Goal: Information Seeking & Learning: Learn about a topic

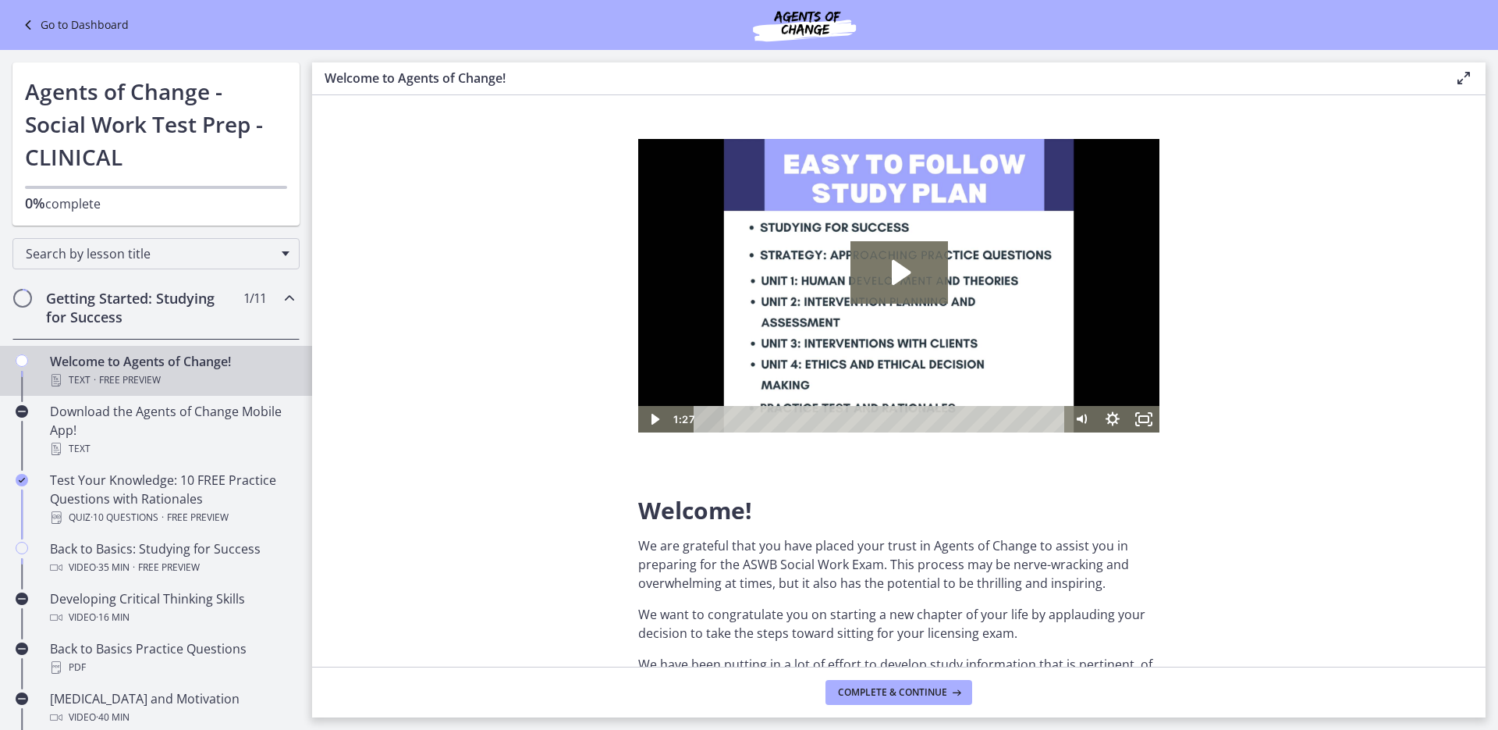
click at [46, 23] on link "Go to Dashboard" at bounding box center [74, 25] width 110 height 19
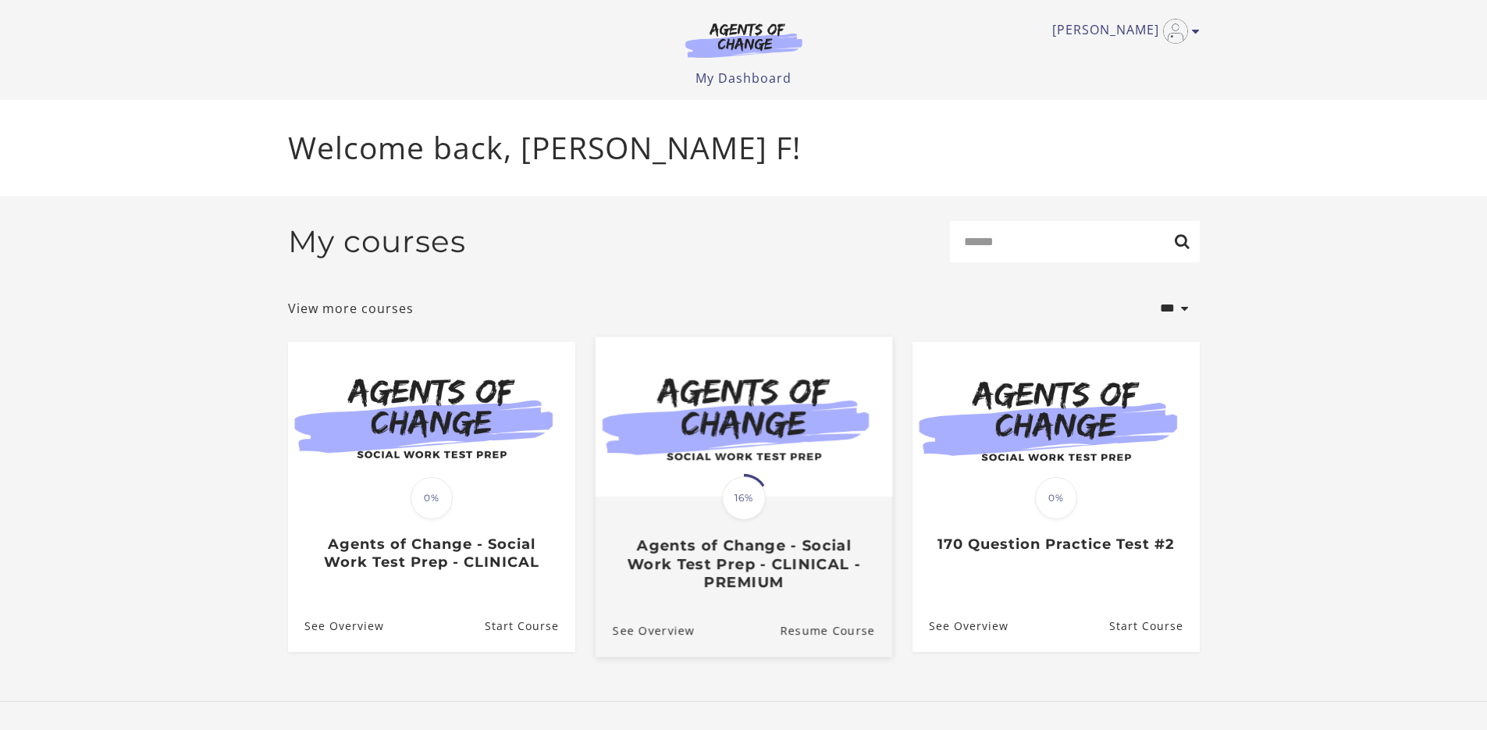
click at [754, 464] on img at bounding box center [743, 416] width 297 height 160
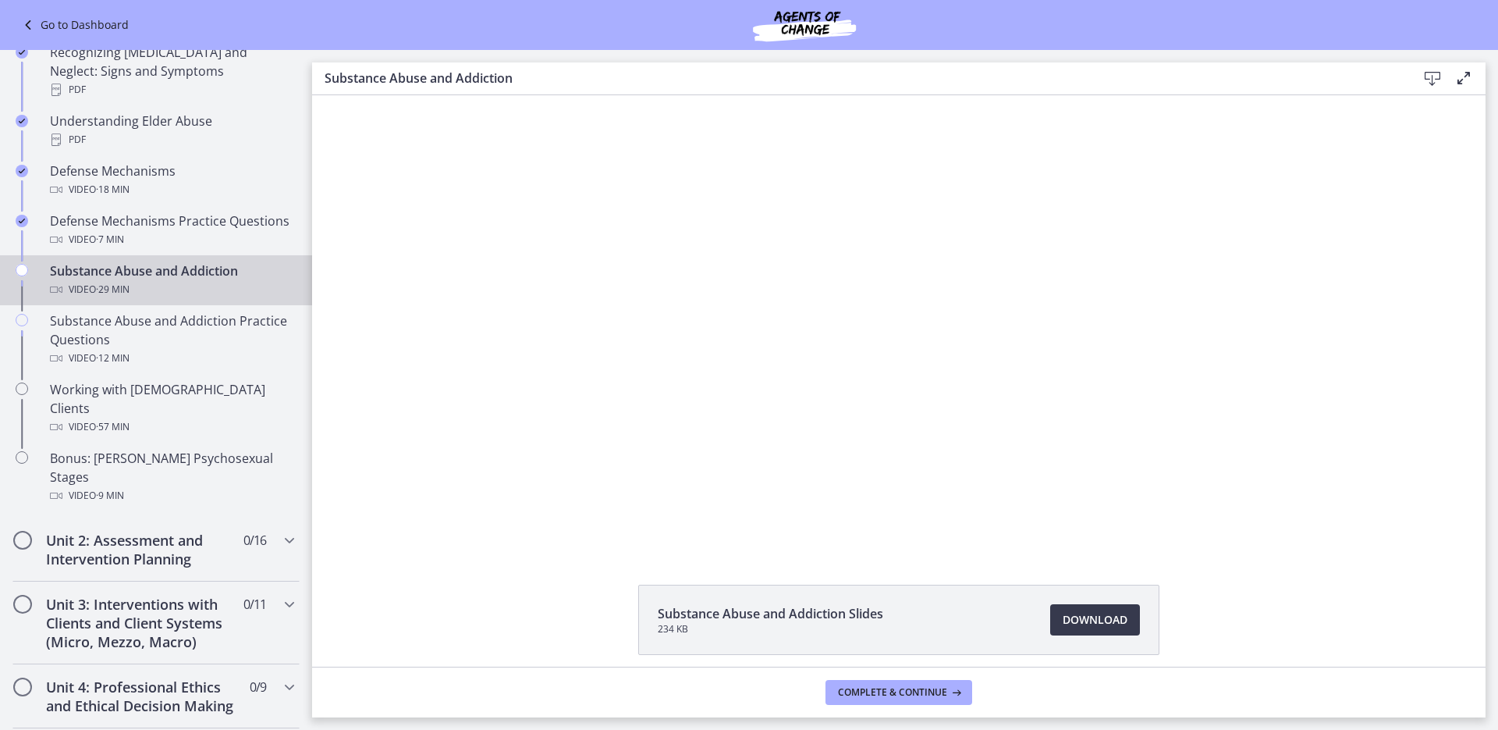
scroll to position [801, 0]
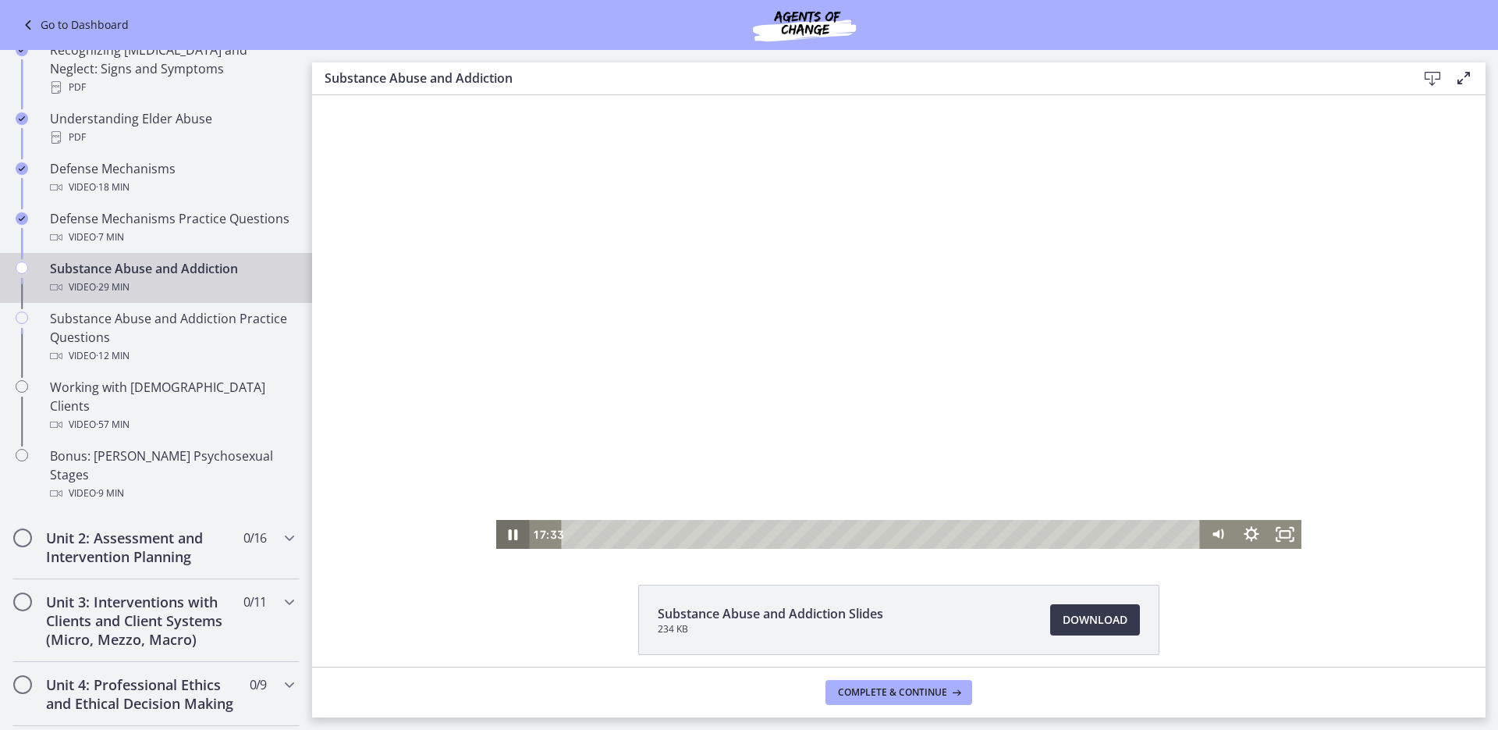
click at [502, 539] on icon "Pause" at bounding box center [513, 534] width 34 height 29
click at [503, 526] on icon "Play Video" at bounding box center [514, 534] width 34 height 29
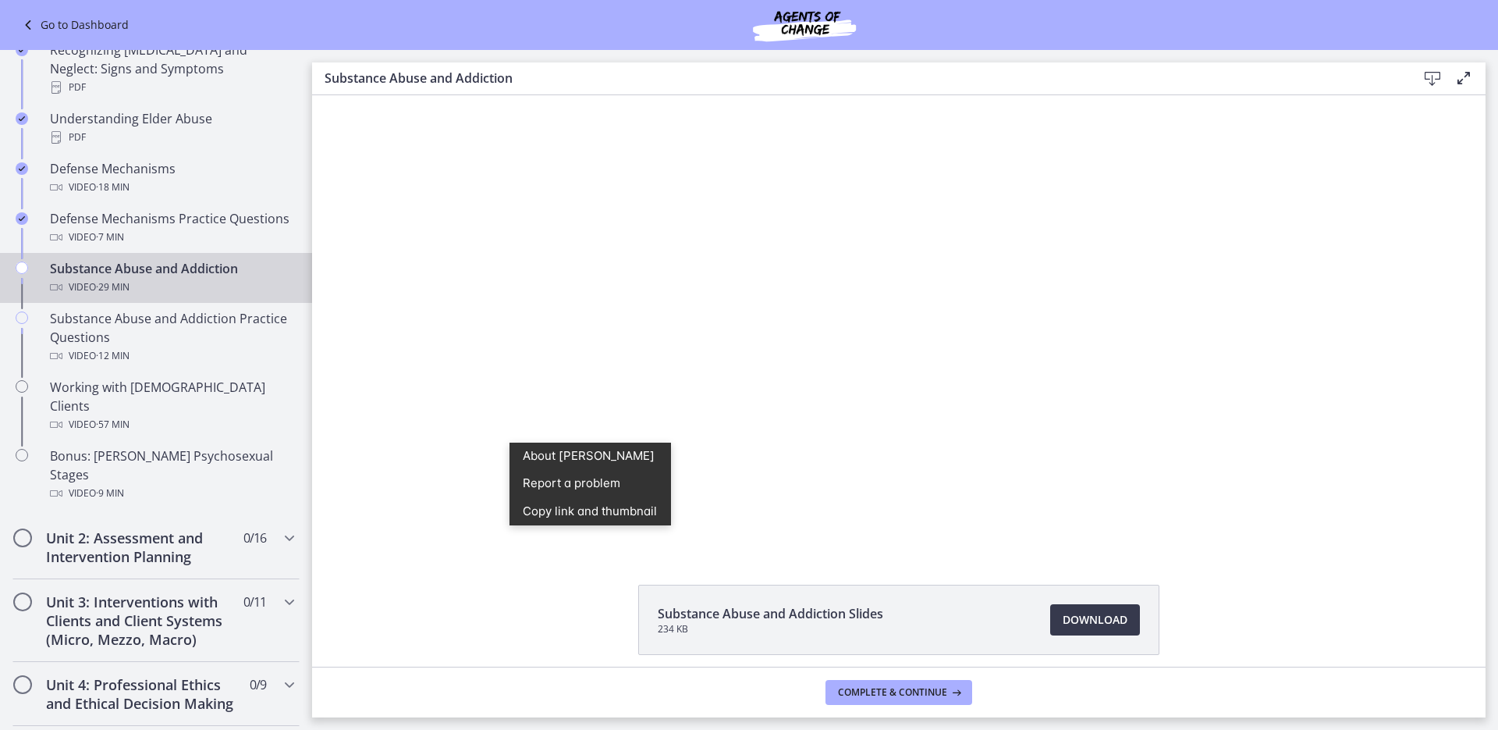
click at [393, 470] on div "Click for sound @keyframes VOLUME_SMALL_WAVE_FLASH { 0% { opacity: 0; } 33% { o…" at bounding box center [899, 321] width 1174 height 453
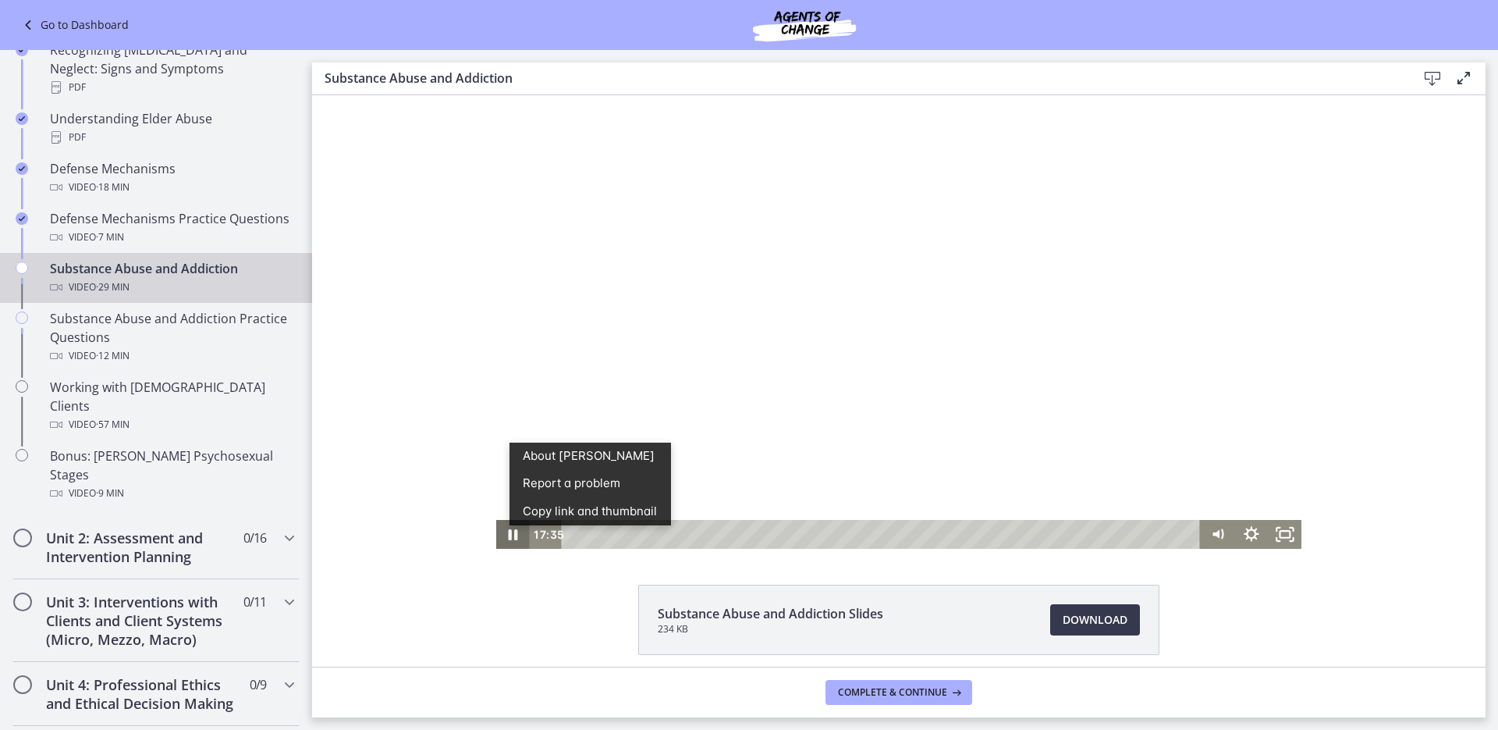
click at [496, 526] on icon "Pause" at bounding box center [513, 534] width 34 height 29
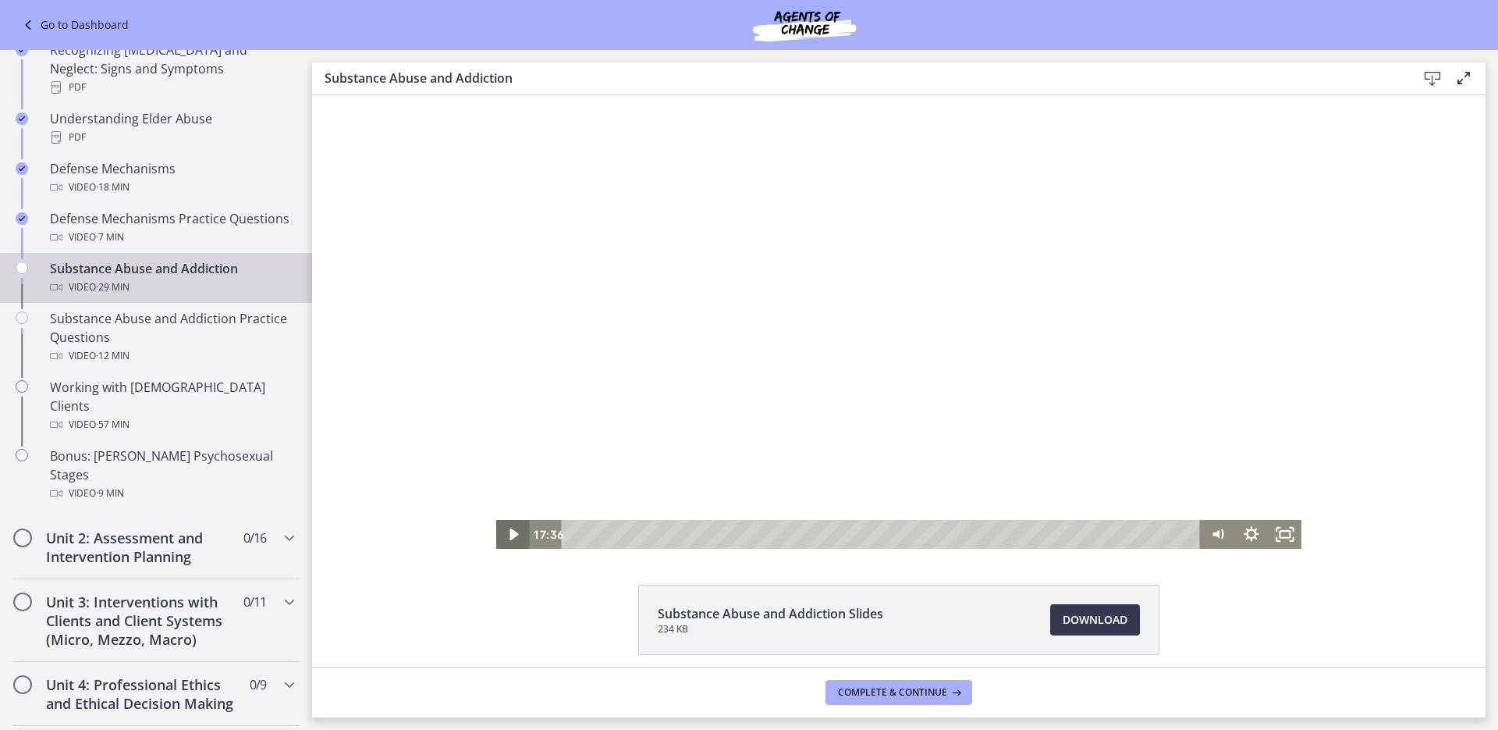
click at [497, 526] on icon "Play Video" at bounding box center [514, 534] width 34 height 29
click at [508, 532] on icon "Pause" at bounding box center [513, 534] width 34 height 29
click at [510, 535] on icon "Play Video" at bounding box center [514, 534] width 9 height 12
click at [506, 540] on icon "Pause" at bounding box center [513, 534] width 34 height 29
click at [504, 538] on icon "Play Video" at bounding box center [514, 534] width 34 height 29
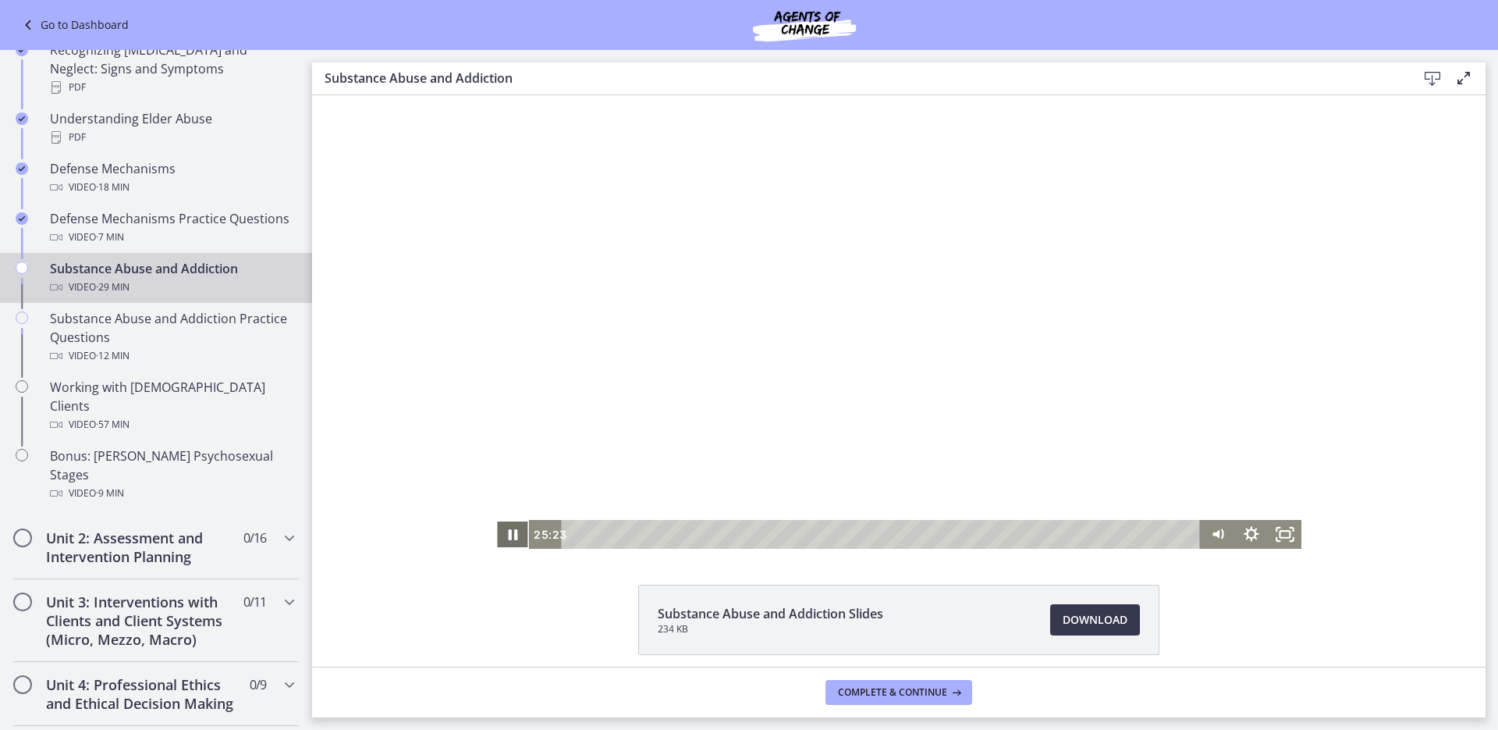
click at [509, 538] on icon "Pause" at bounding box center [513, 534] width 34 height 29
